Goal: Entertainment & Leisure: Consume media (video, audio)

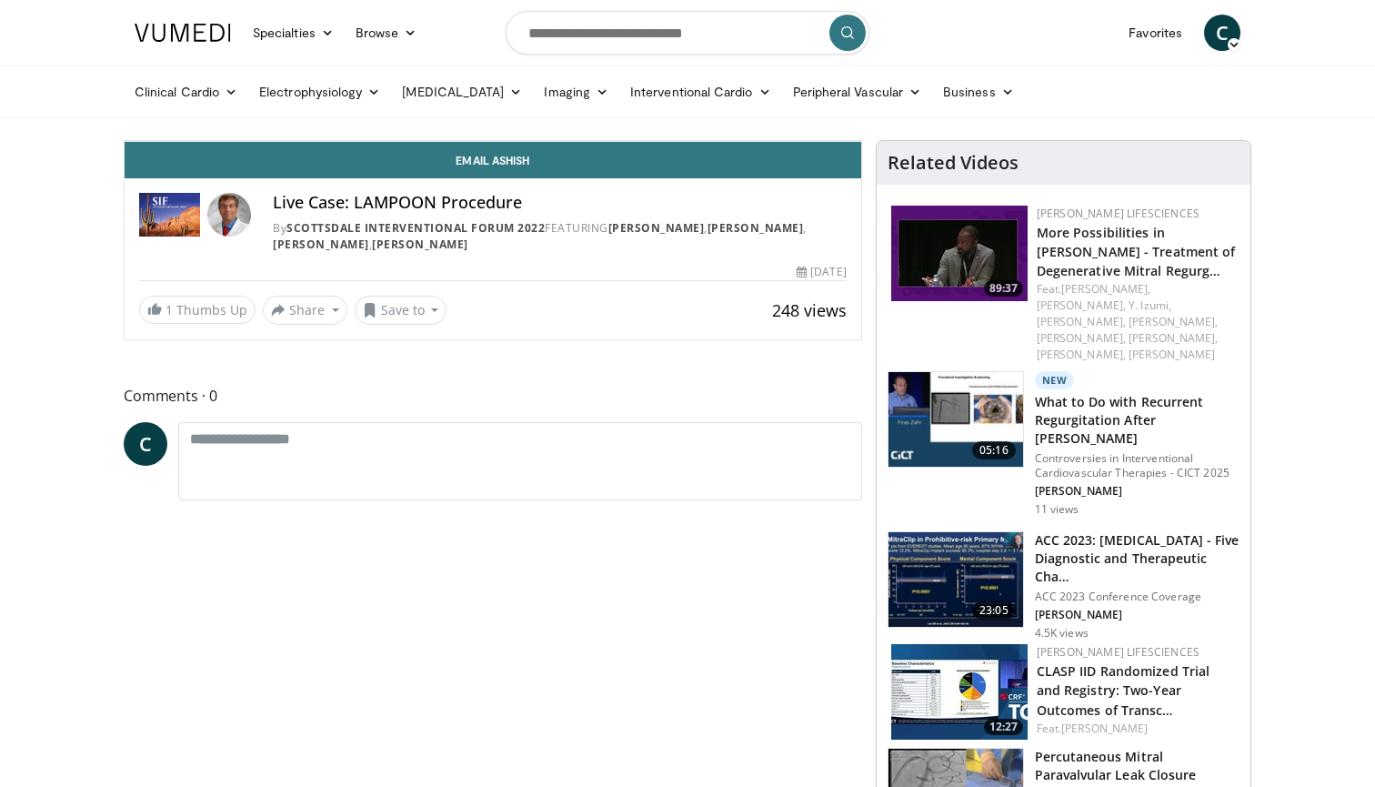
click at [518, 166] on icon "Video Player" at bounding box center [492, 140] width 51 height 51
click at [957, 105] on div "Progress Bar" at bounding box center [958, 100] width 2 height 7
click at [893, 105] on div "Progress Bar" at bounding box center [894, 100] width 2 height 7
click at [777, 105] on div "Progress Bar" at bounding box center [778, 100] width 2 height 7
click at [722, 105] on div "Progress Bar" at bounding box center [723, 100] width 2 height 7
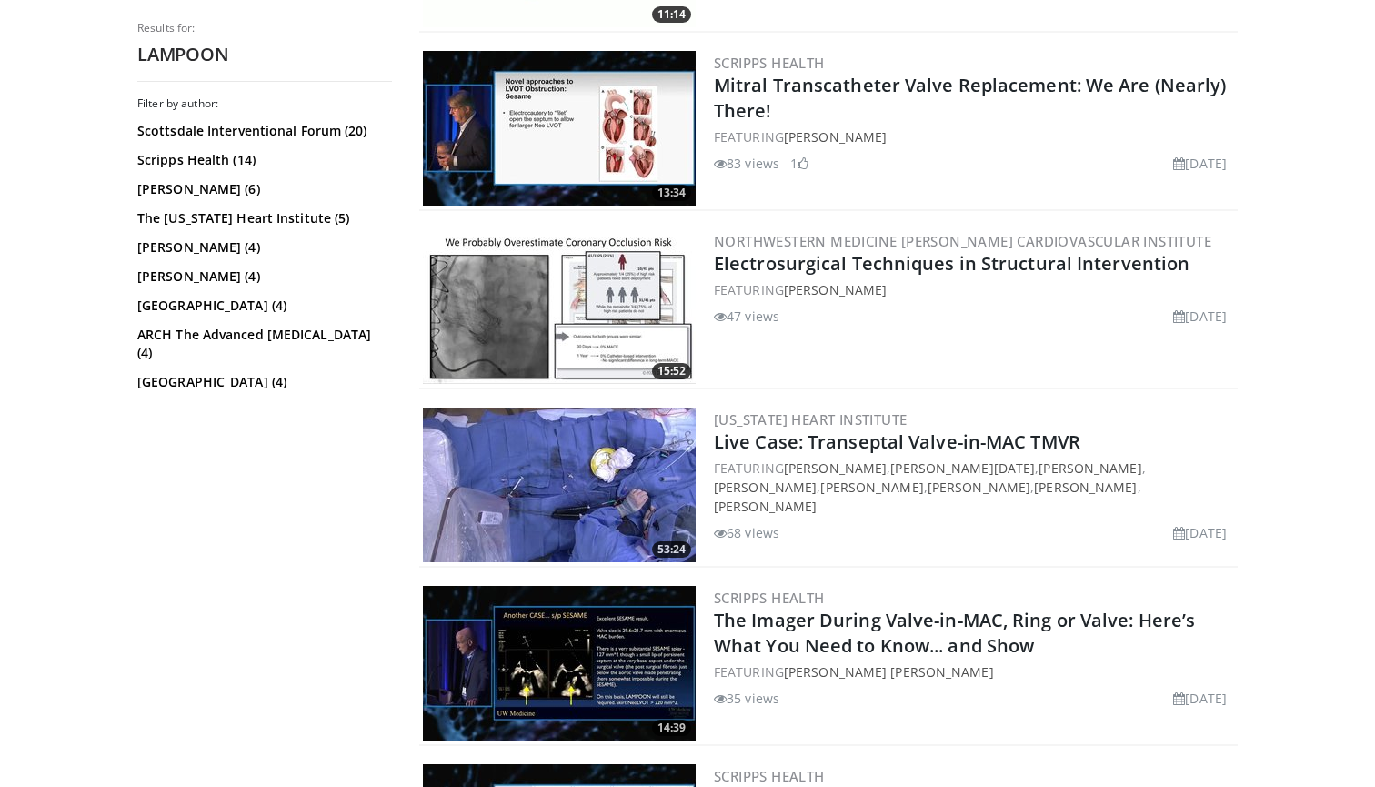
scroll to position [3037, 0]
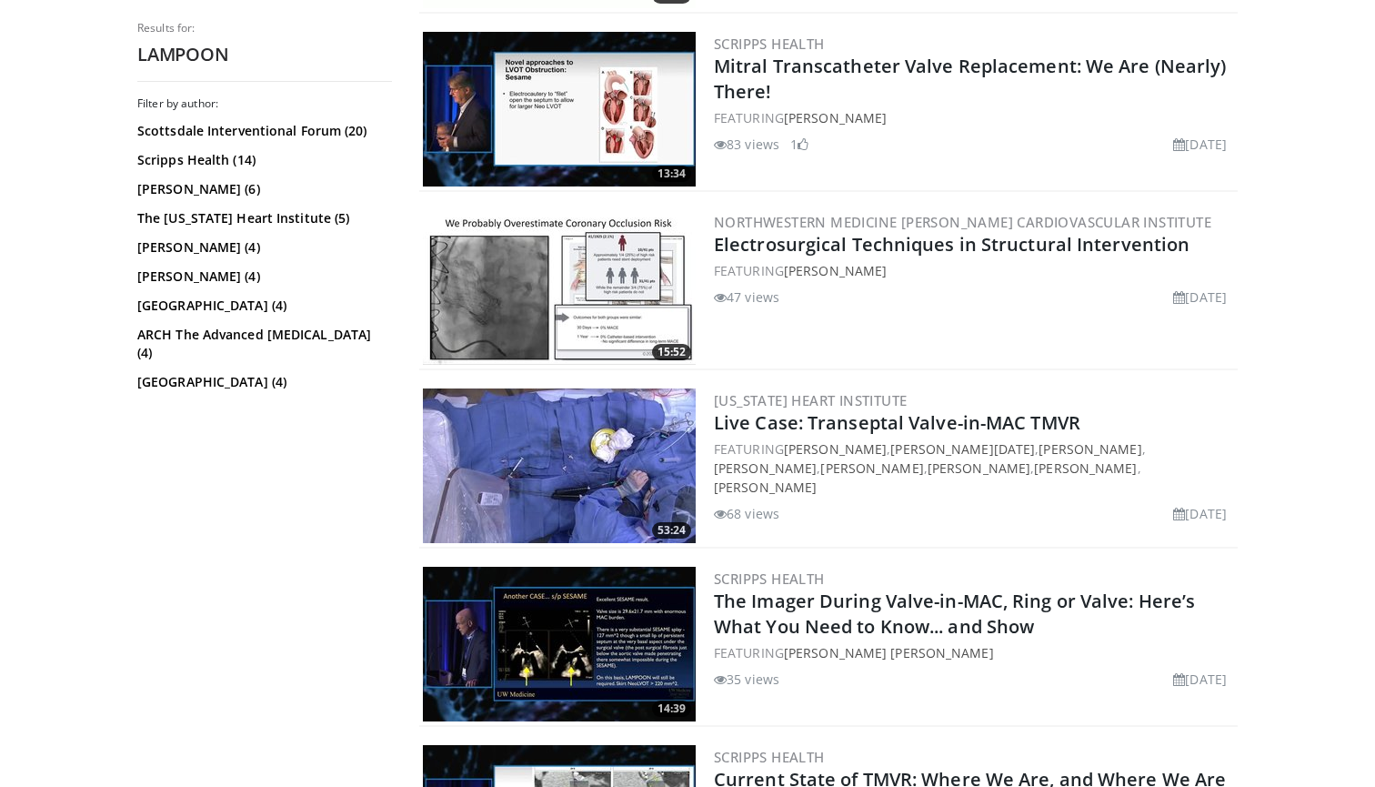
click at [598, 465] on img at bounding box center [559, 465] width 273 height 155
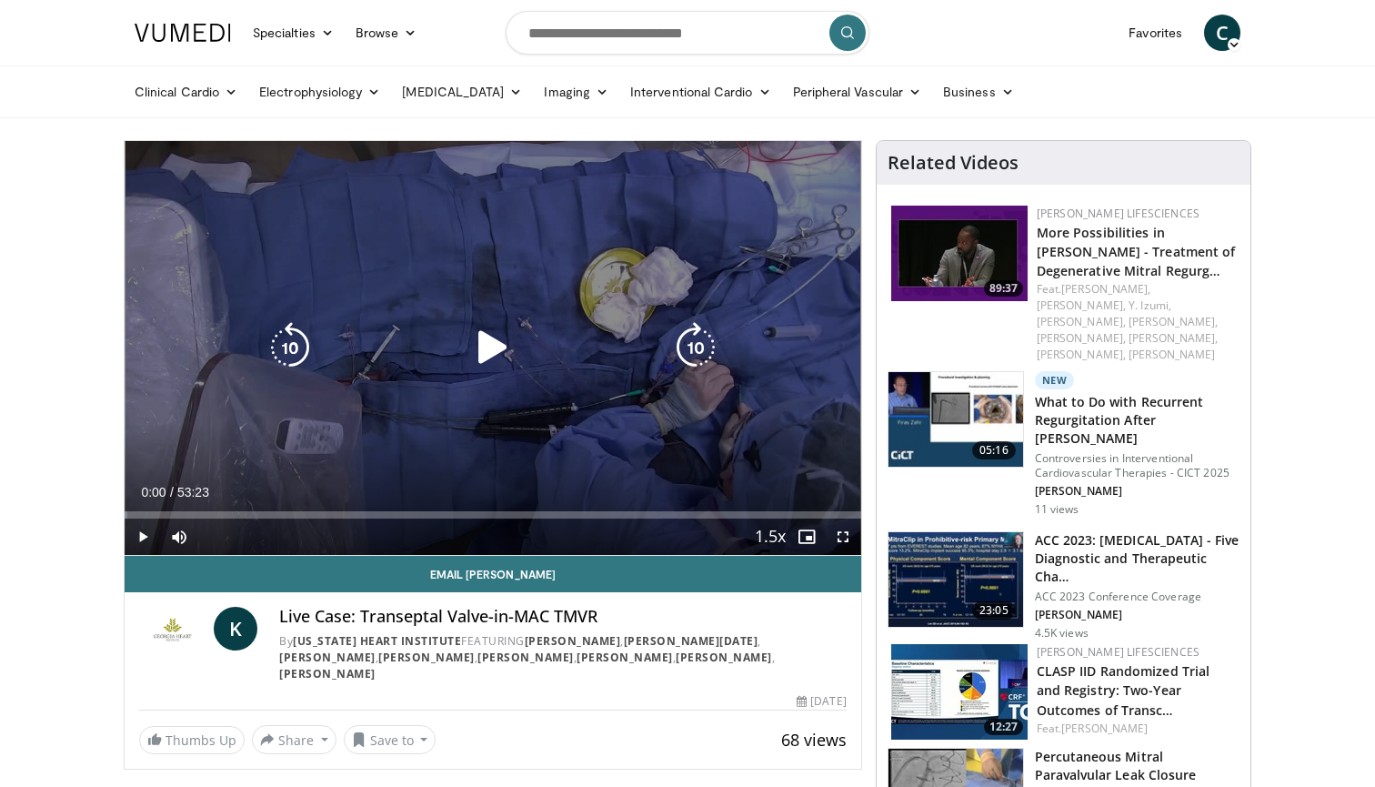
click at [485, 352] on icon "Video Player" at bounding box center [492, 347] width 51 height 51
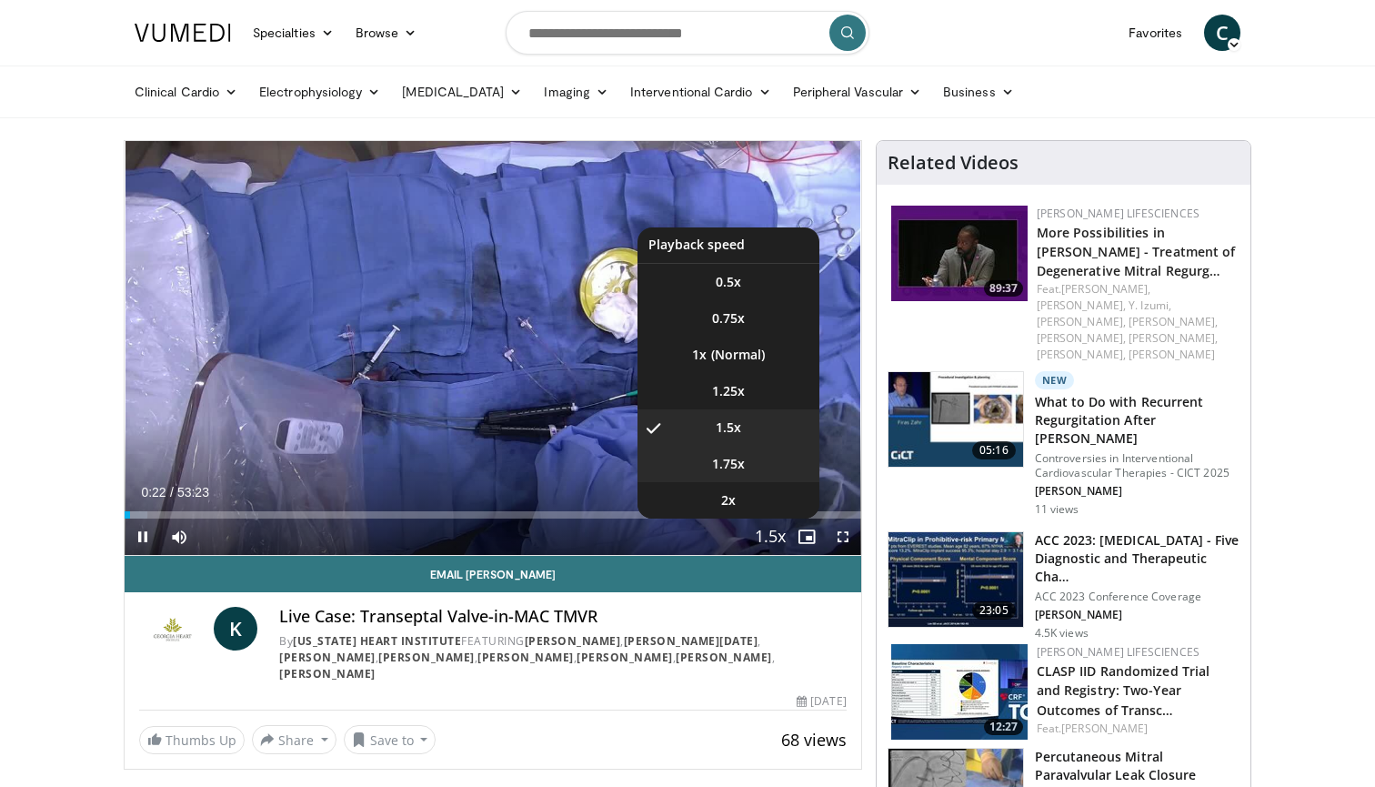
click at [756, 472] on li "1.75x" at bounding box center [728, 464] width 182 height 36
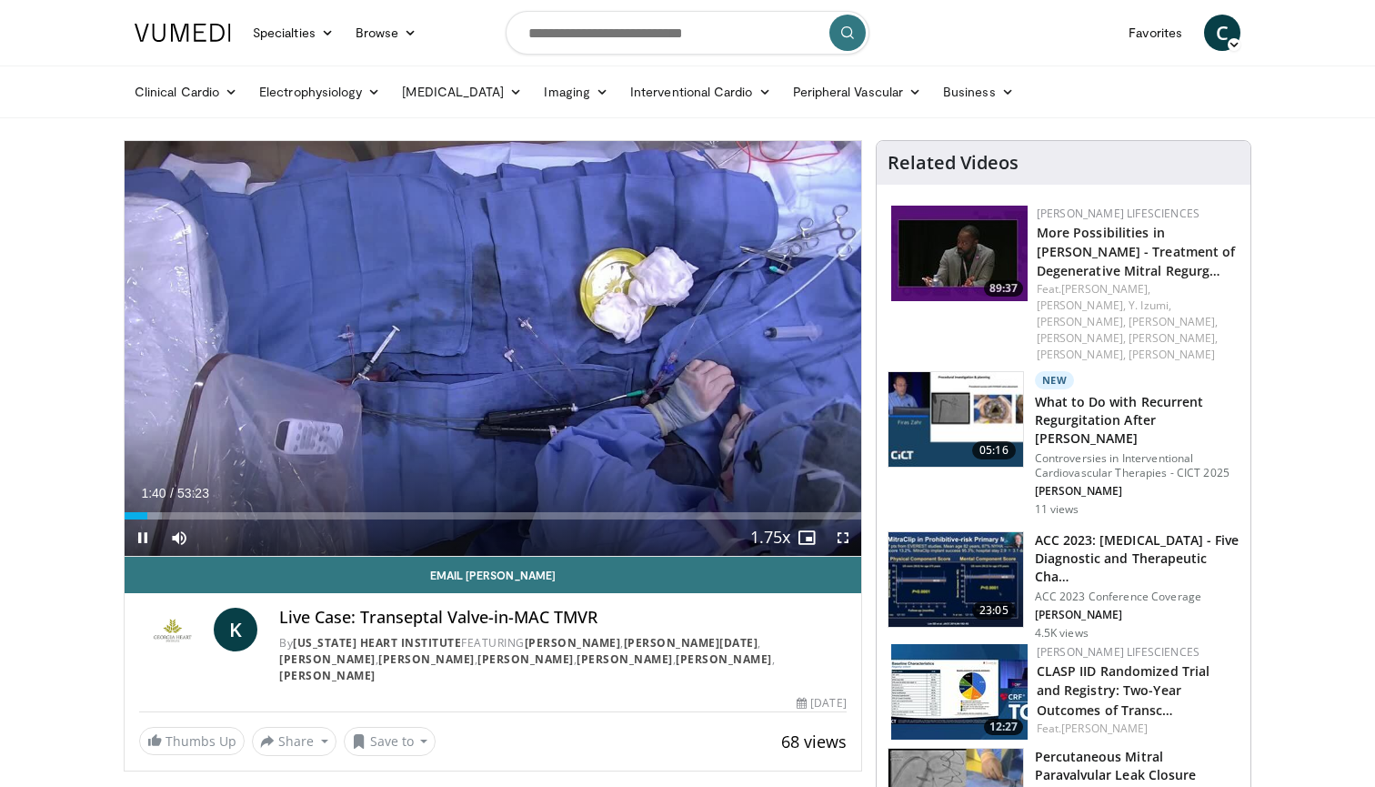
click at [837, 533] on span "Video Player" at bounding box center [843, 537] width 36 height 36
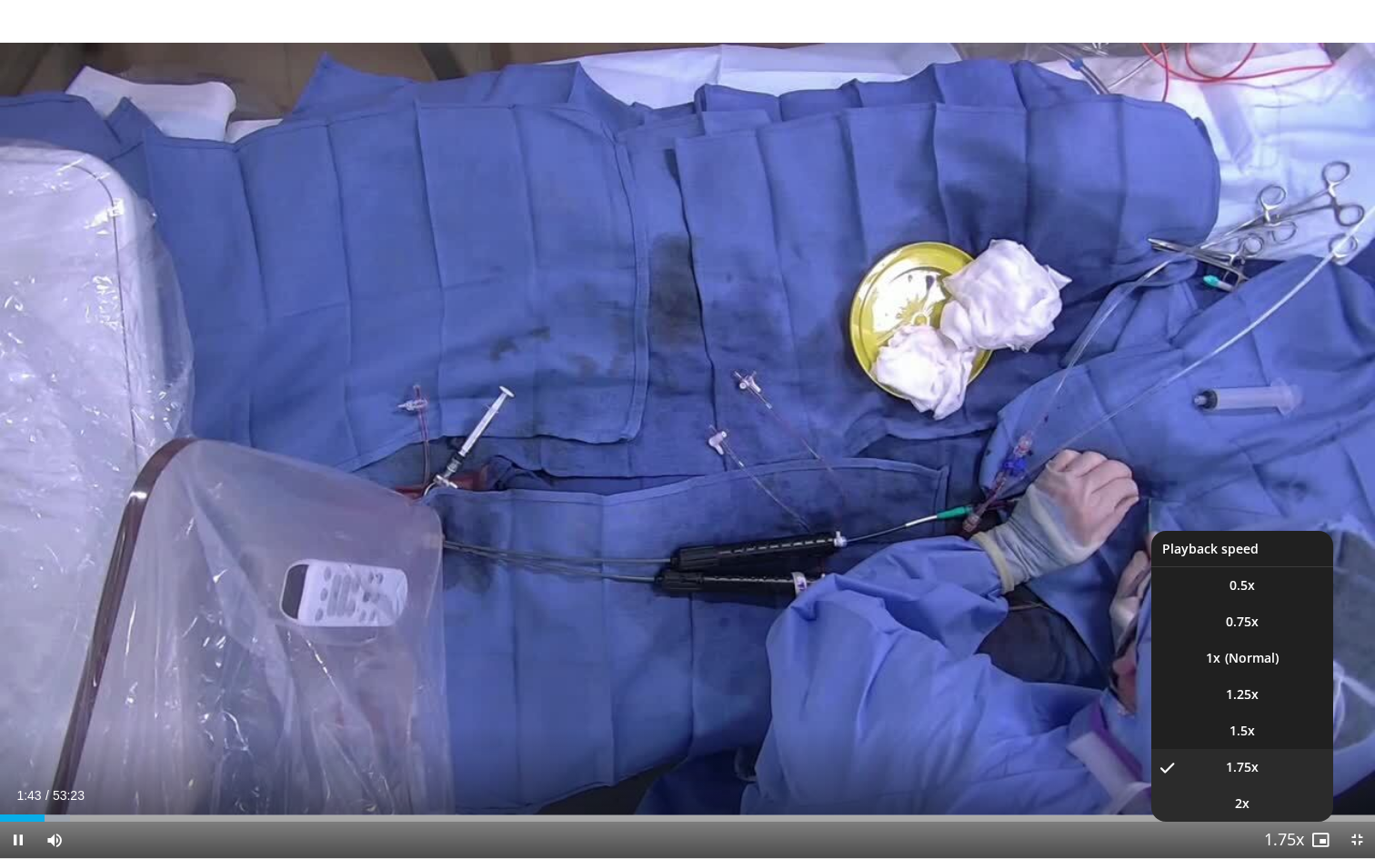
click at [1276, 786] on li "2x" at bounding box center [1242, 804] width 182 height 36
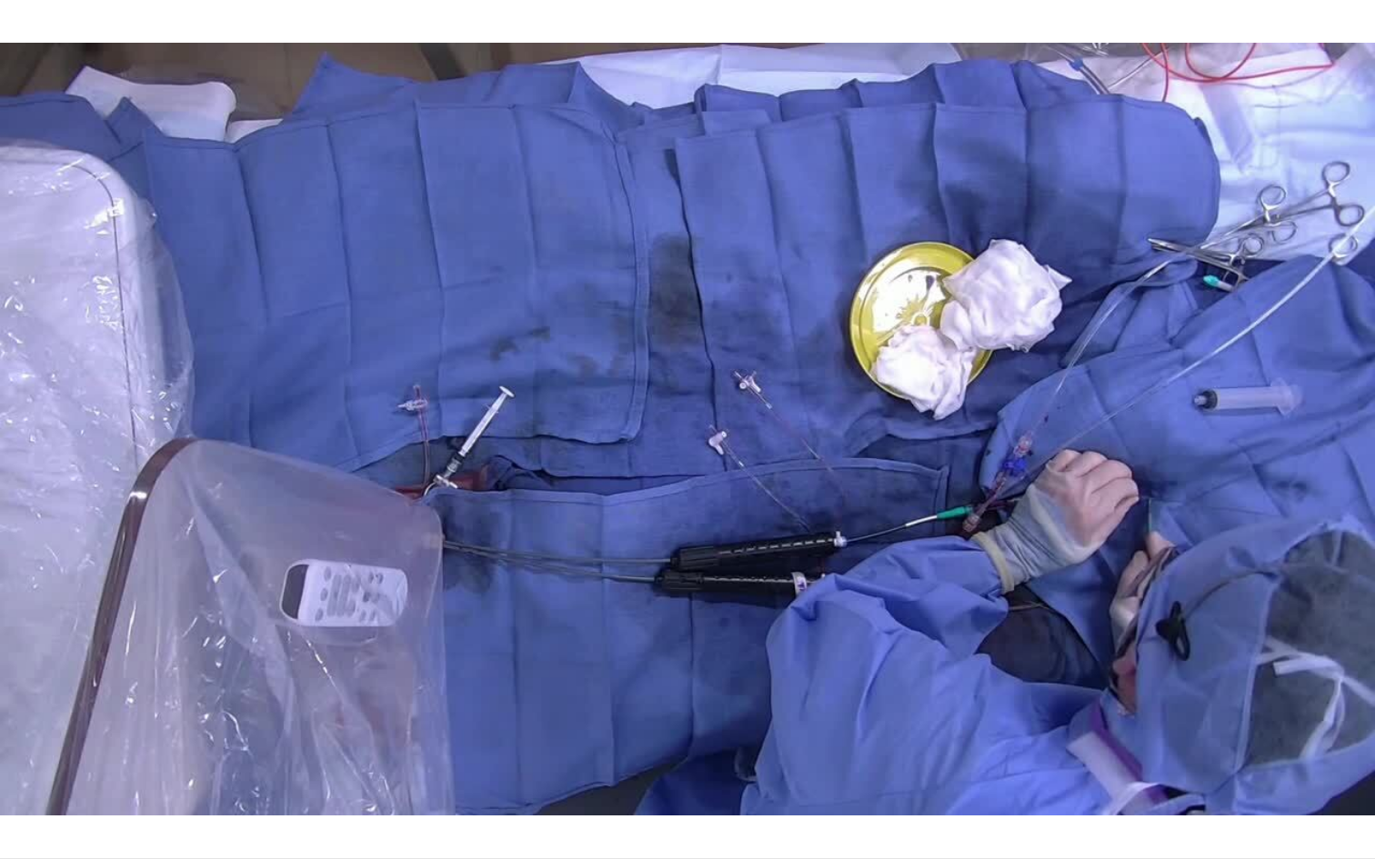
click at [1284, 786] on button "Playback Rate" at bounding box center [1284, 840] width 36 height 36
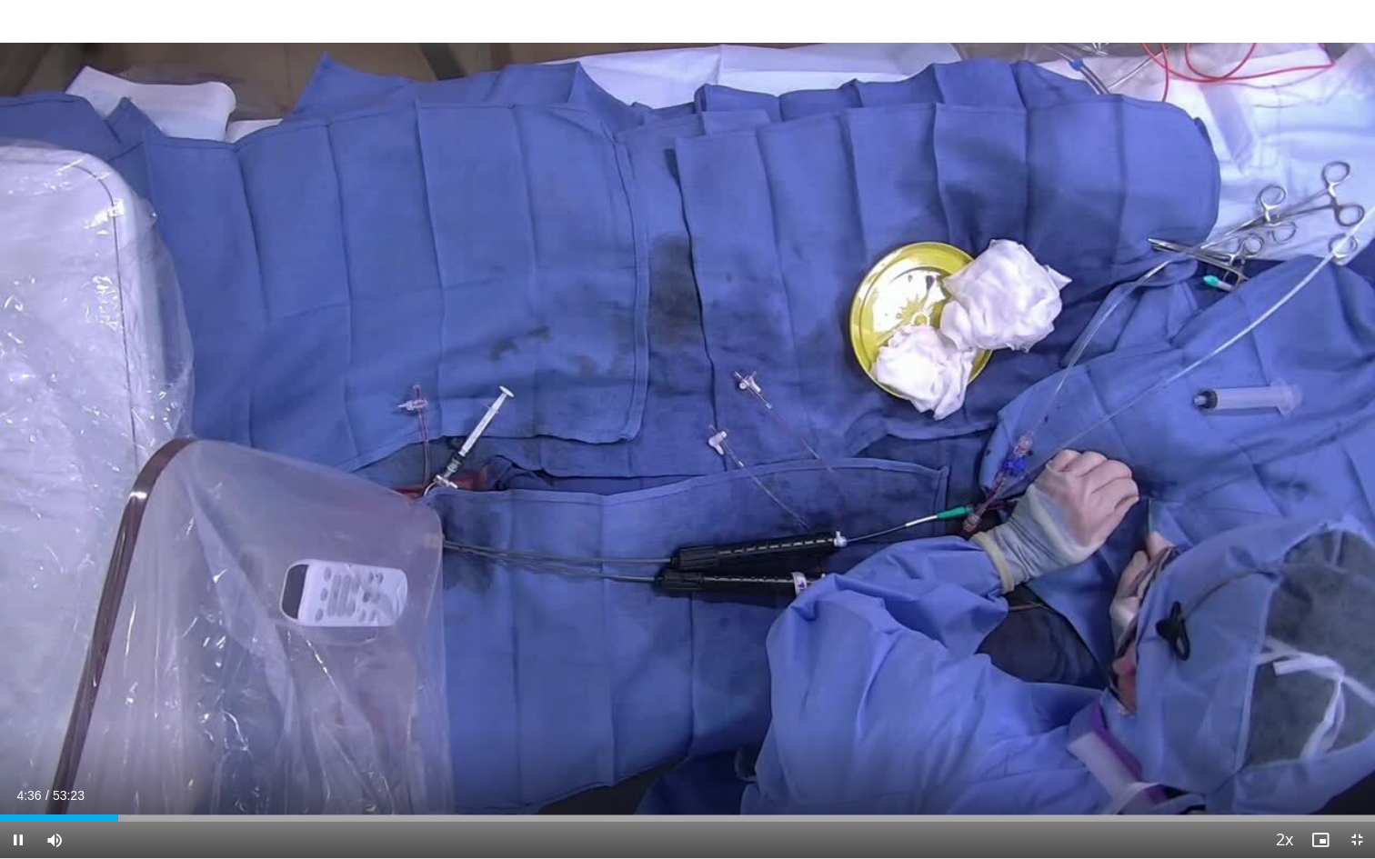
click at [15, 786] on span "Video Player" at bounding box center [18, 840] width 36 height 36
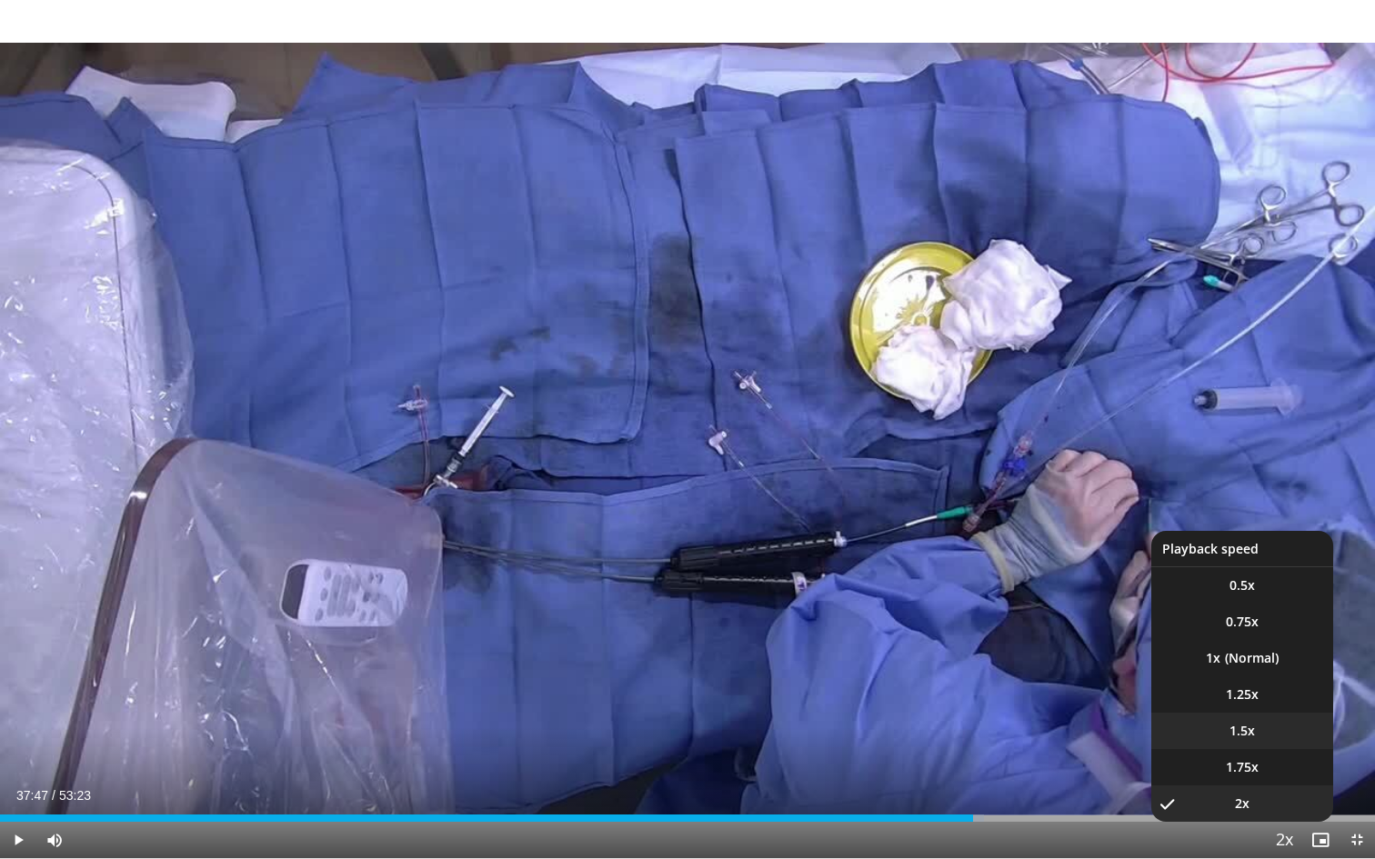
click at [1263, 748] on li "1.5x" at bounding box center [1242, 731] width 182 height 36
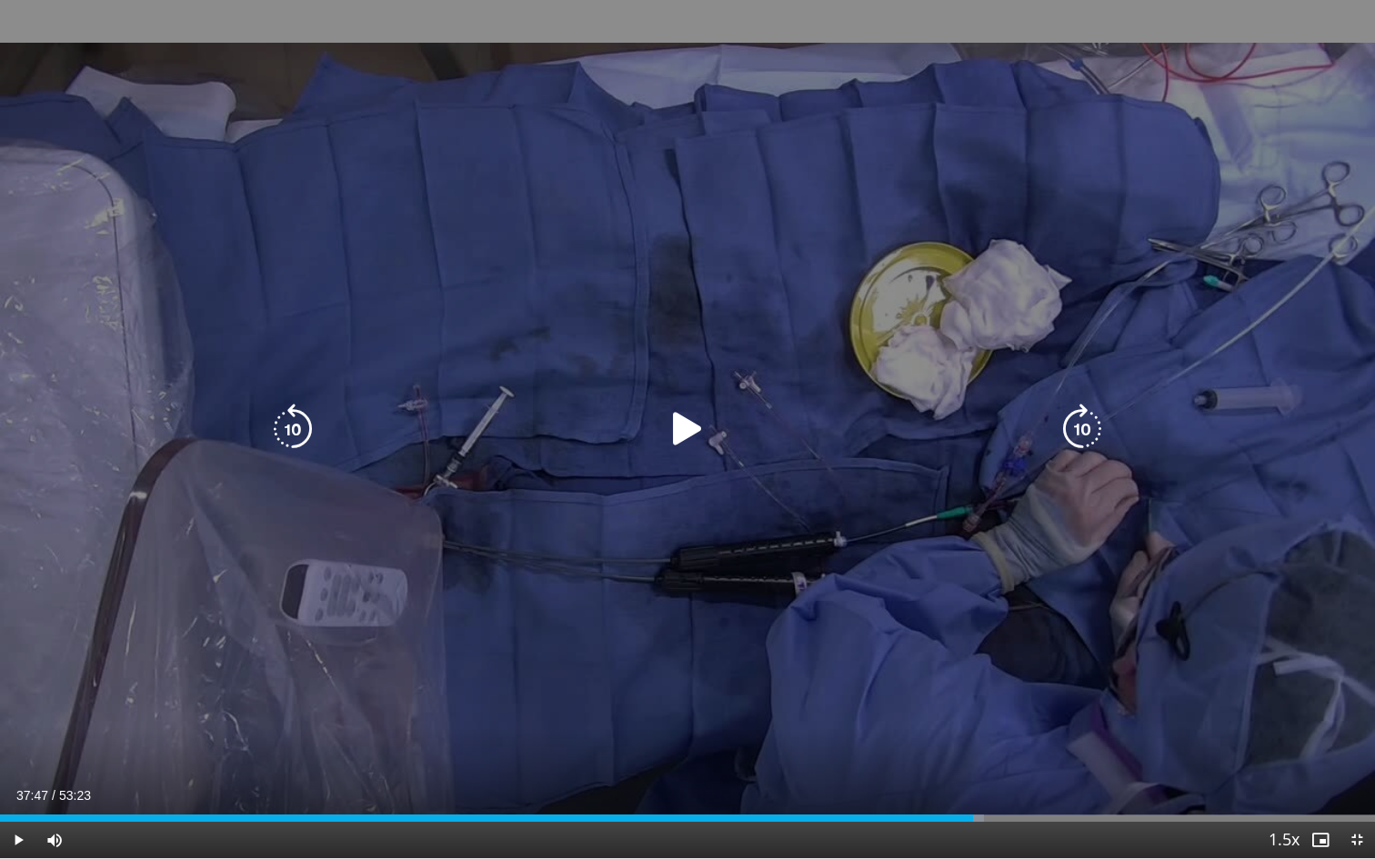
click at [1284, 786] on button "Playback Rate" at bounding box center [1284, 840] width 36 height 36
click at [676, 430] on icon "Video Player" at bounding box center [687, 429] width 51 height 51
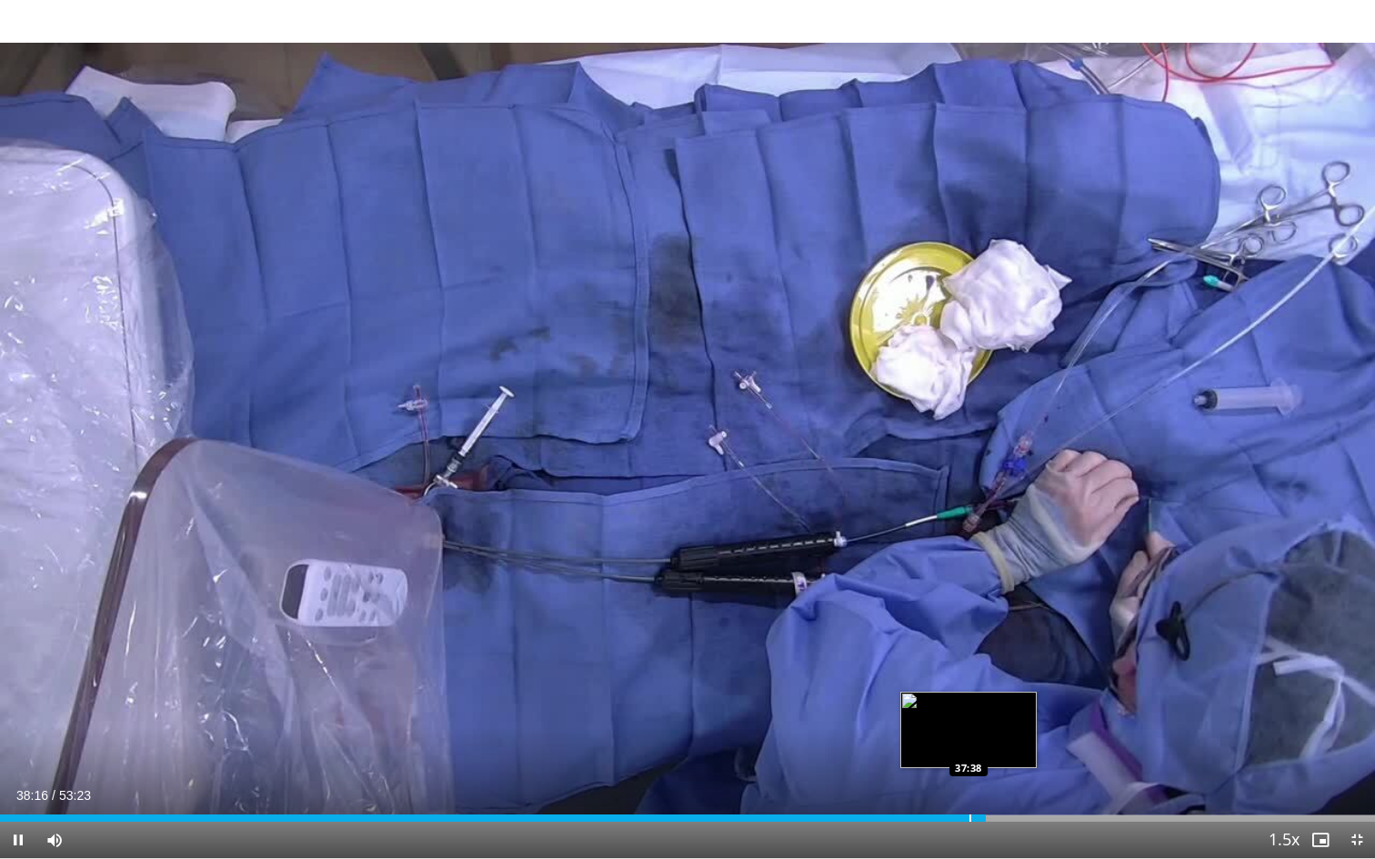
click at [969, 786] on div "Progress Bar" at bounding box center [970, 818] width 2 height 7
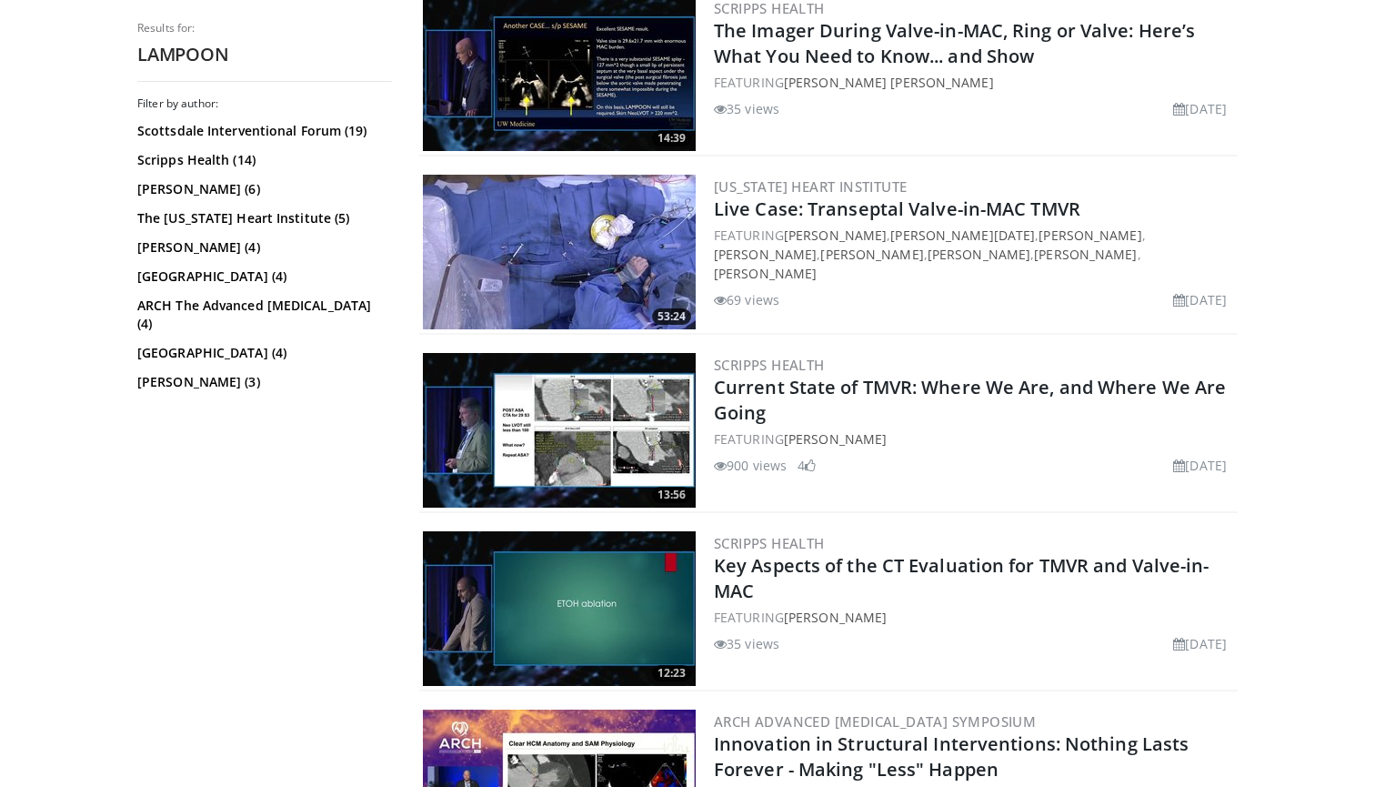
scroll to position [3402, 0]
